Goal: Task Accomplishment & Management: Use online tool/utility

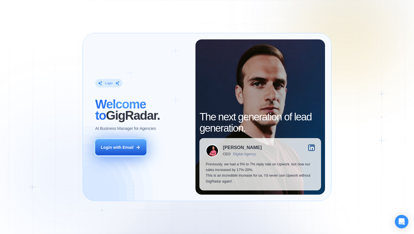
click at [126, 153] on button "Login with Email" at bounding box center [120, 147] width 51 height 16
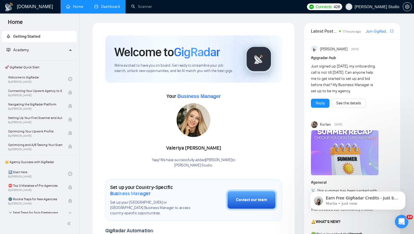
click at [110, 8] on link "Dashboard" at bounding box center [107, 6] width 26 height 5
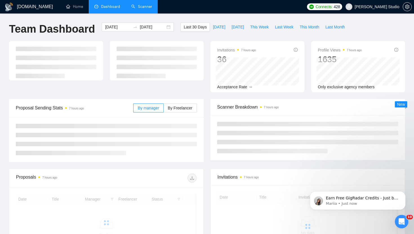
click at [137, 8] on link "Scanner" at bounding box center [141, 6] width 21 height 5
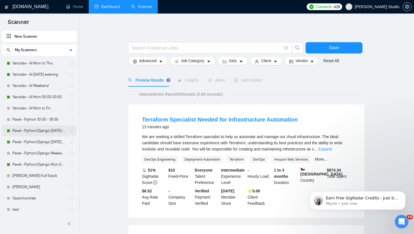
click at [31, 129] on link "Pavel - Python\Django [DATE]-[DATE] 18:00 - 10:00" at bounding box center [38, 130] width 53 height 11
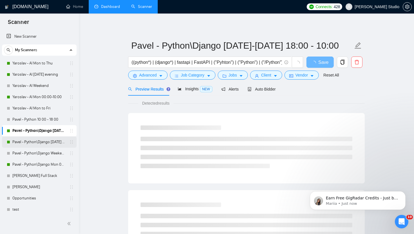
click at [31, 142] on link "Pavel - Python\Django [DATE] evening to 00 00" at bounding box center [38, 142] width 53 height 11
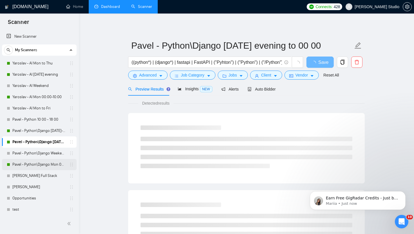
click at [31, 164] on link "Pavel - Python\Django Mon 00:00 - 10:00" at bounding box center [38, 164] width 53 height 11
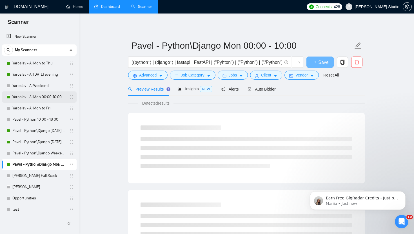
click at [45, 99] on link "Yaroslav - AI Mon 00:00-10:00" at bounding box center [38, 96] width 53 height 11
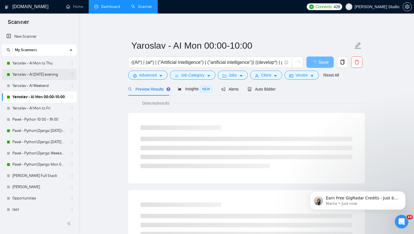
click at [49, 75] on link "Yaroslav - AI [DATE] evening" at bounding box center [38, 74] width 53 height 11
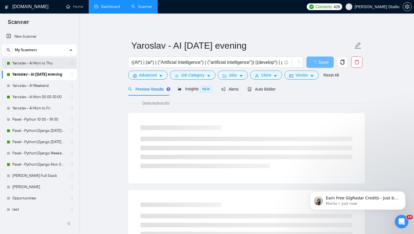
click at [50, 62] on link "Yaroslav - AI Mon to Thu" at bounding box center [38, 63] width 53 height 11
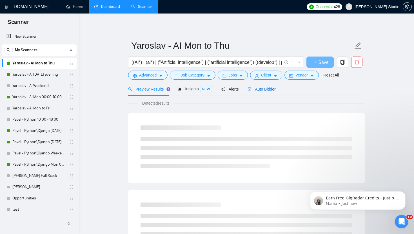
click at [250, 89] on icon "robot" at bounding box center [249, 89] width 4 height 4
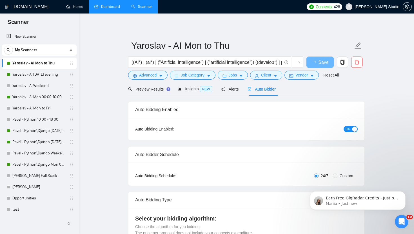
radio input "false"
radio input "true"
